Goal: Information Seeking & Learning: Learn about a topic

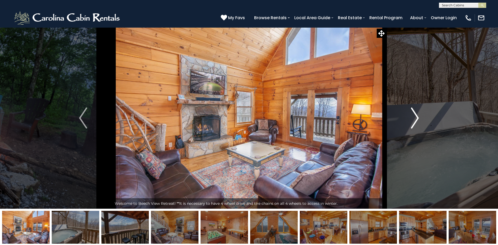
click at [413, 114] on img "Next" at bounding box center [415, 117] width 8 height 21
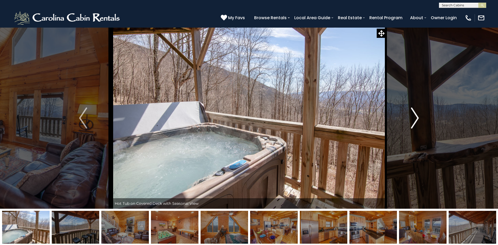
click at [412, 113] on img "Next" at bounding box center [415, 117] width 8 height 21
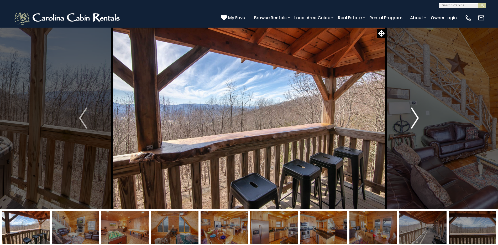
click at [412, 113] on img "Next" at bounding box center [415, 117] width 8 height 21
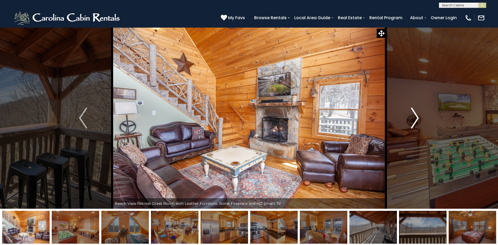
click at [412, 113] on img "Next" at bounding box center [415, 117] width 8 height 21
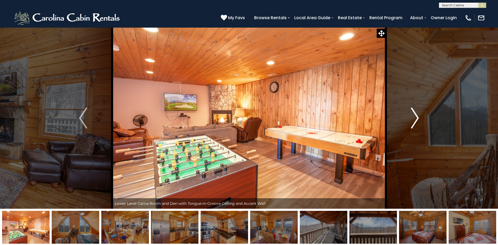
click at [412, 113] on img "Next" at bounding box center [415, 117] width 8 height 21
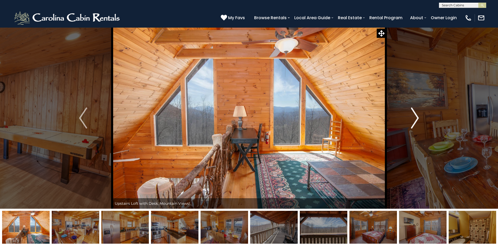
click at [412, 113] on img "Next" at bounding box center [415, 117] width 8 height 21
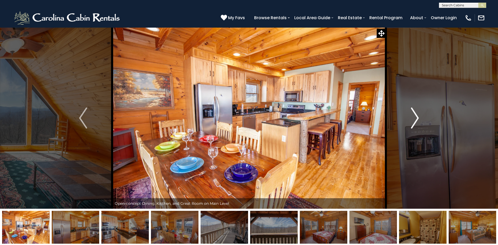
click at [411, 114] on button "Next" at bounding box center [415, 117] width 58 height 181
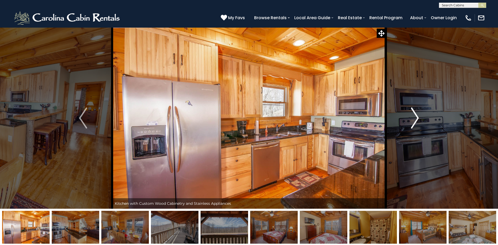
click at [416, 116] on img "Next" at bounding box center [415, 117] width 8 height 21
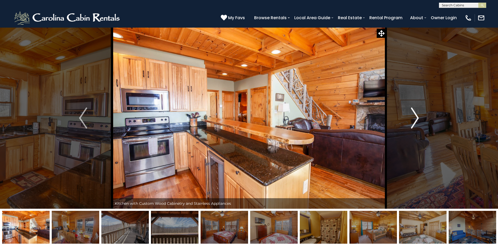
click at [418, 117] on img "Next" at bounding box center [415, 117] width 8 height 21
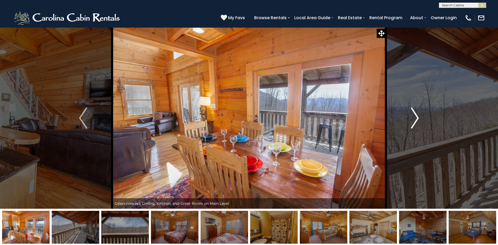
click at [417, 117] on img "Next" at bounding box center [415, 117] width 8 height 21
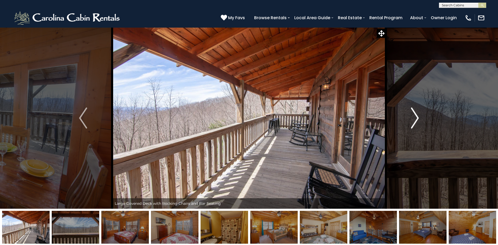
click at [417, 117] on img "Next" at bounding box center [415, 117] width 8 height 21
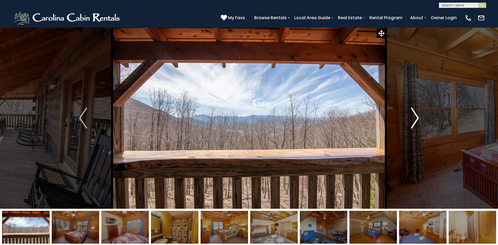
click at [419, 117] on img "Next" at bounding box center [415, 117] width 8 height 21
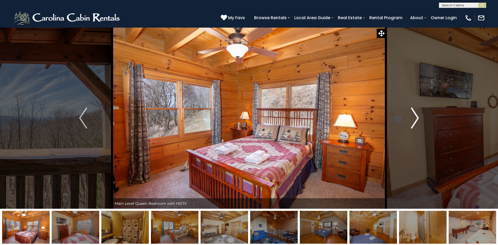
click at [417, 118] on img "Next" at bounding box center [415, 117] width 8 height 21
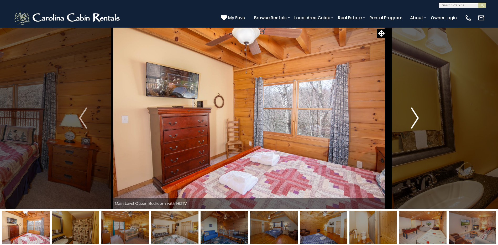
click at [413, 119] on img "Next" at bounding box center [415, 117] width 8 height 21
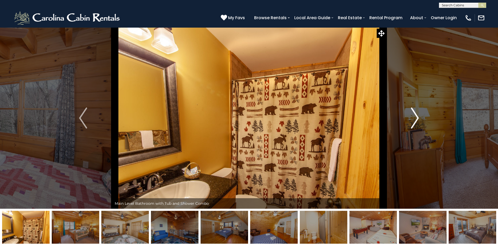
click at [415, 114] on img "Next" at bounding box center [415, 117] width 8 height 21
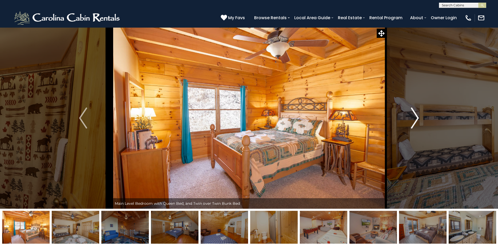
click at [416, 117] on img "Next" at bounding box center [415, 117] width 8 height 21
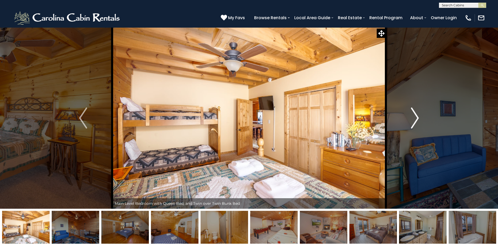
click at [416, 117] on img "Next" at bounding box center [415, 117] width 8 height 21
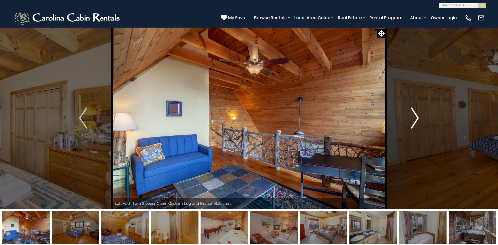
click at [416, 117] on img "Next" at bounding box center [415, 117] width 8 height 21
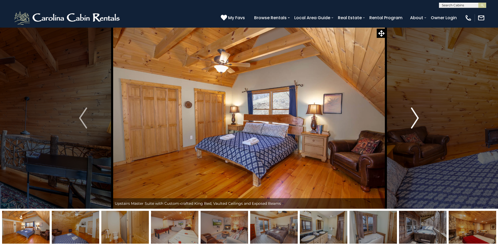
click at [416, 117] on img "Next" at bounding box center [415, 117] width 8 height 21
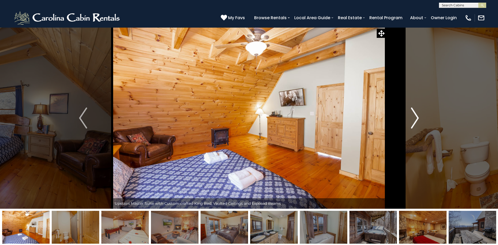
click at [416, 117] on img "Next" at bounding box center [415, 117] width 8 height 21
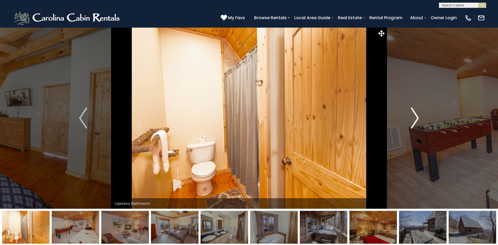
click at [416, 117] on img "Next" at bounding box center [415, 117] width 8 height 21
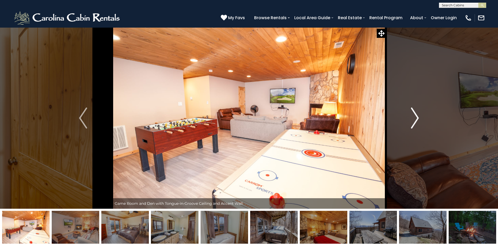
click at [416, 117] on img "Next" at bounding box center [415, 117] width 8 height 21
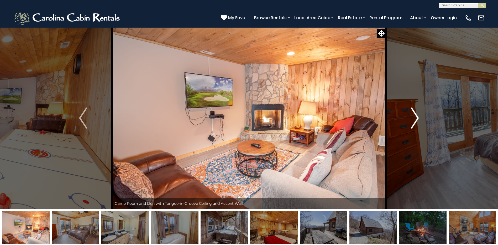
click at [419, 117] on img "Next" at bounding box center [415, 117] width 8 height 21
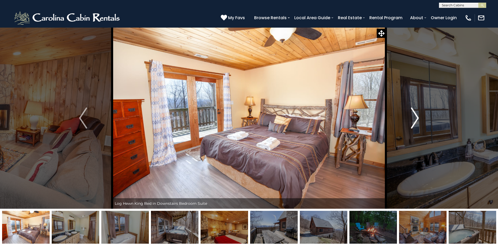
click at [415, 118] on img "Next" at bounding box center [415, 117] width 8 height 21
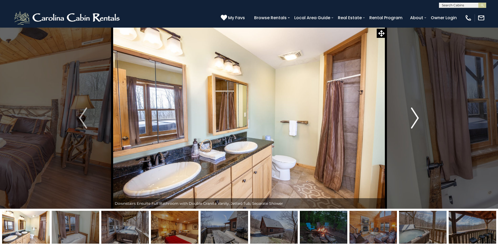
click at [414, 118] on img "Next" at bounding box center [415, 117] width 8 height 21
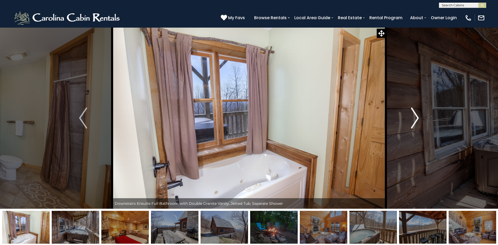
click at [414, 118] on img "Next" at bounding box center [415, 117] width 8 height 21
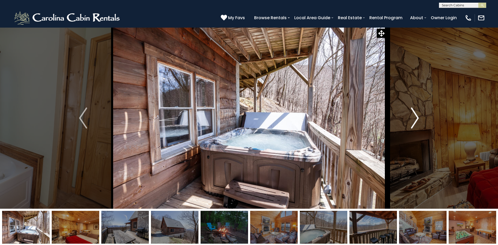
click at [414, 118] on img "Next" at bounding box center [415, 117] width 8 height 21
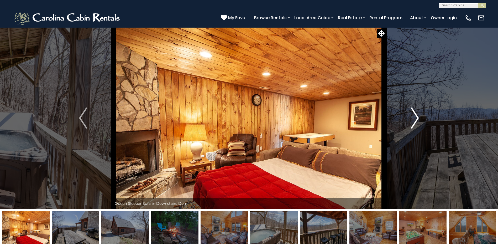
click at [414, 118] on img "Next" at bounding box center [415, 117] width 8 height 21
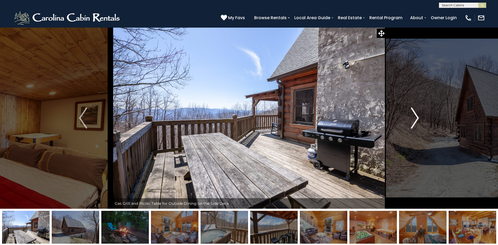
click at [411, 118] on img "Next" at bounding box center [415, 117] width 8 height 21
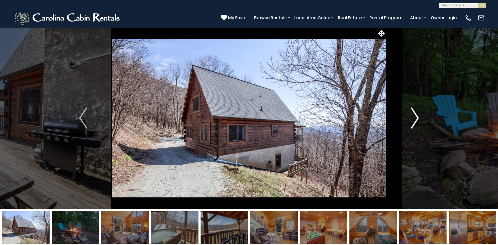
click at [415, 117] on img "Next" at bounding box center [415, 117] width 8 height 21
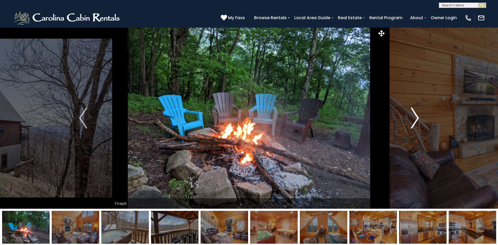
click at [415, 119] on img "Next" at bounding box center [415, 117] width 8 height 21
